Goal: Check status

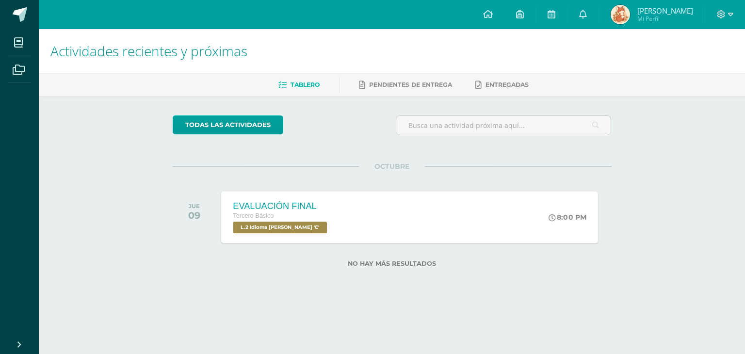
click at [351, 243] on div "EVALUACIÓN FINAL Tercero Básico L.2 Idioma [PERSON_NAME] 'C' 8:00 PM EVALUACIÓN…" at bounding box center [409, 217] width 377 height 52
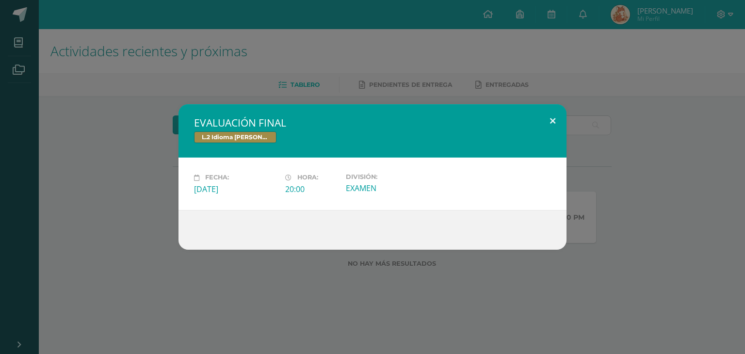
click at [548, 107] on button at bounding box center [553, 120] width 28 height 33
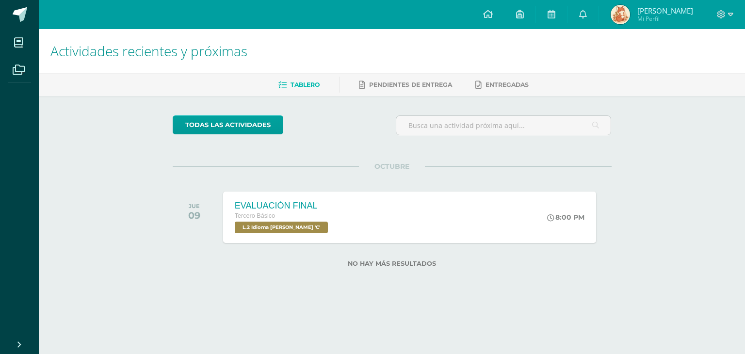
click at [635, 20] on span "[PERSON_NAME] Mi Perfil" at bounding box center [652, 14] width 86 height 19
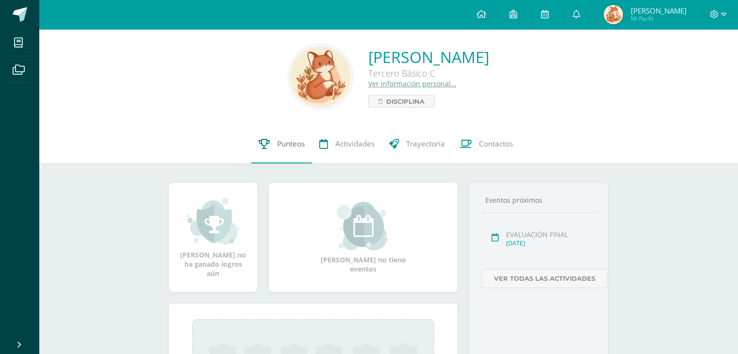
click at [274, 156] on link "Punteos" at bounding box center [281, 144] width 61 height 39
